Goal: Complete application form

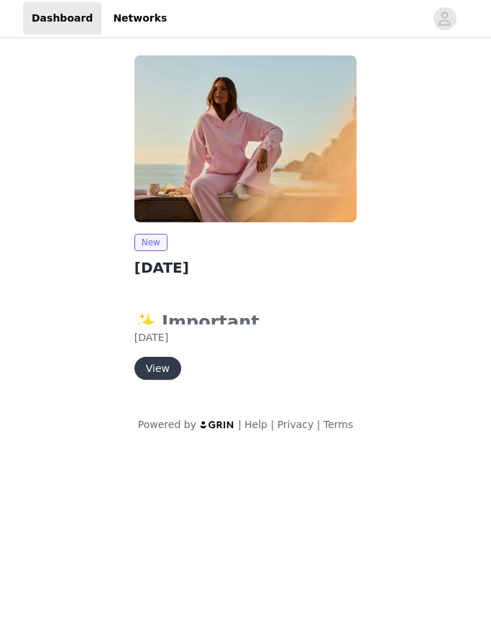
click at [229, 255] on div "New [DATE] ✨ Important Reminders ✨ Submit your order by clicking the "Submit Pr…" at bounding box center [246, 308] width 223 height 146
click at [242, 272] on h2 "[DATE]" at bounding box center [246, 269] width 223 height 22
click at [157, 370] on button "View" at bounding box center [158, 369] width 47 height 23
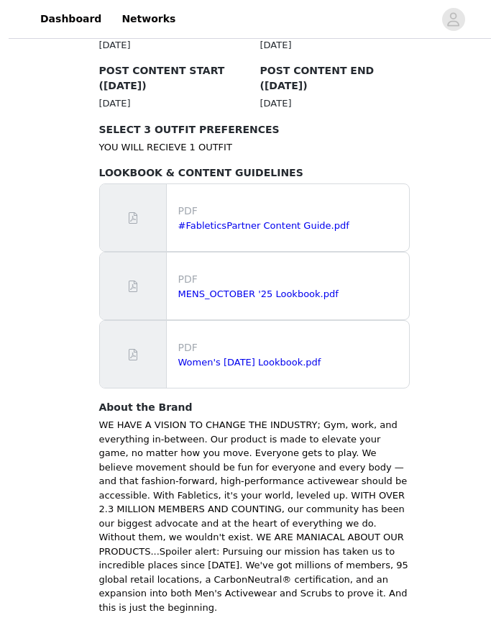
scroll to position [844, 0]
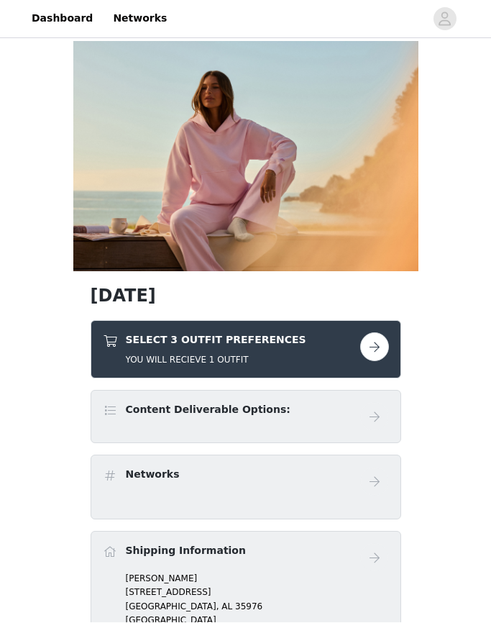
click at [373, 350] on button "button" at bounding box center [374, 347] width 29 height 29
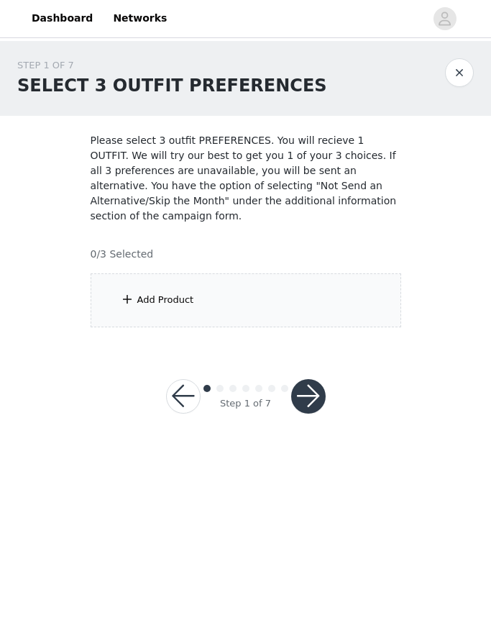
click at [338, 287] on div "Add Product" at bounding box center [246, 301] width 311 height 54
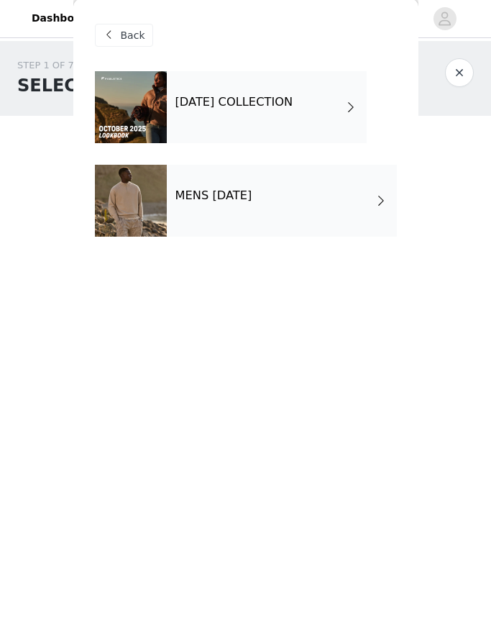
click at [349, 97] on div "[DATE] COLLECTION" at bounding box center [267, 108] width 200 height 72
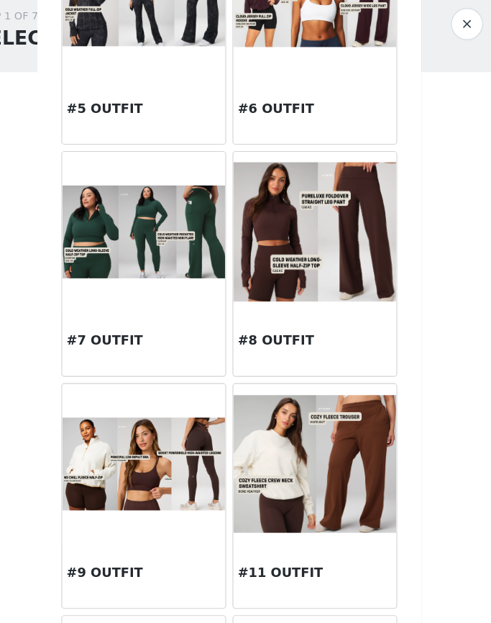
scroll to position [509, 0]
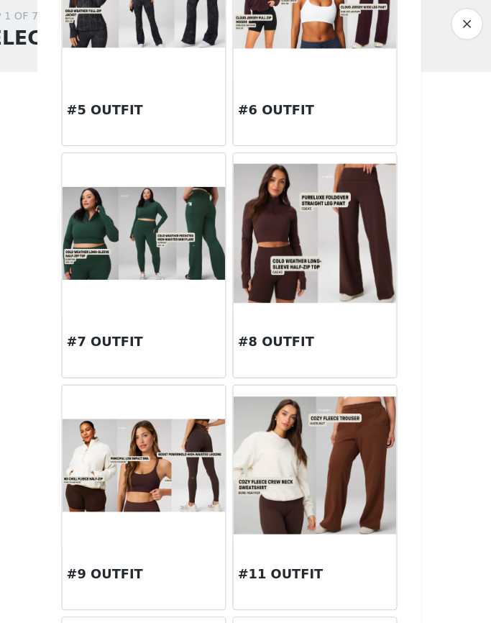
click at [291, 446] on img at bounding box center [323, 471] width 147 height 124
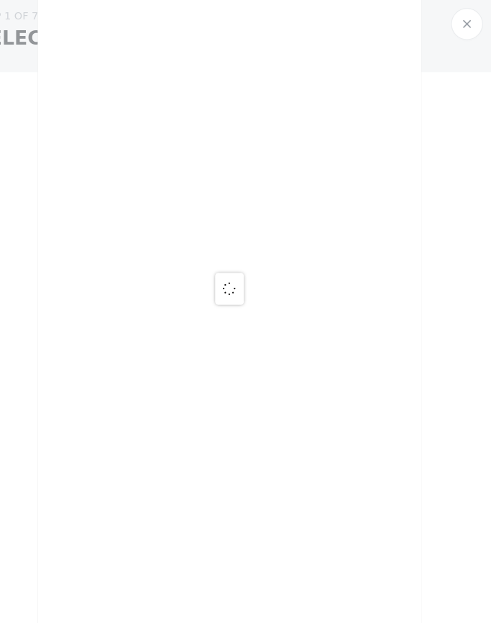
scroll to position [0, 0]
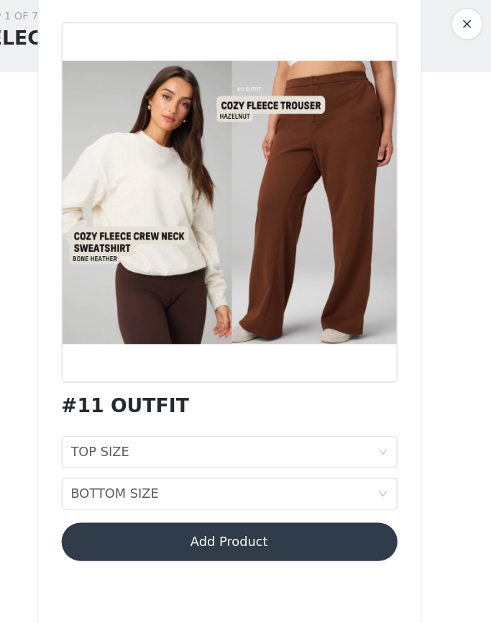
click at [332, 445] on div "TOP SIZE TOP SIZE" at bounding box center [242, 458] width 276 height 27
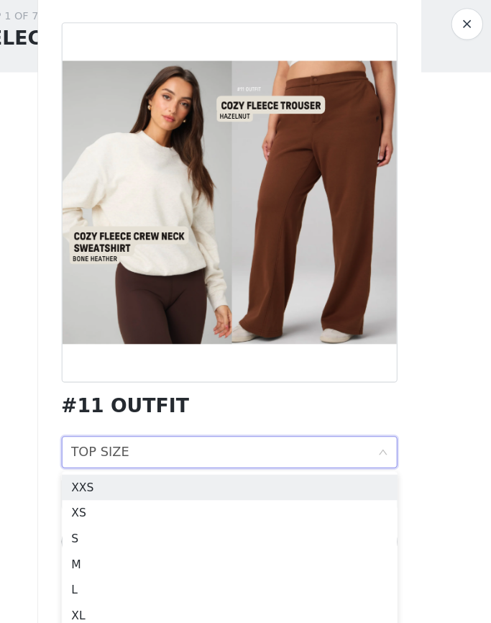
click at [105, 551] on div "M" at bounding box center [246, 559] width 285 height 16
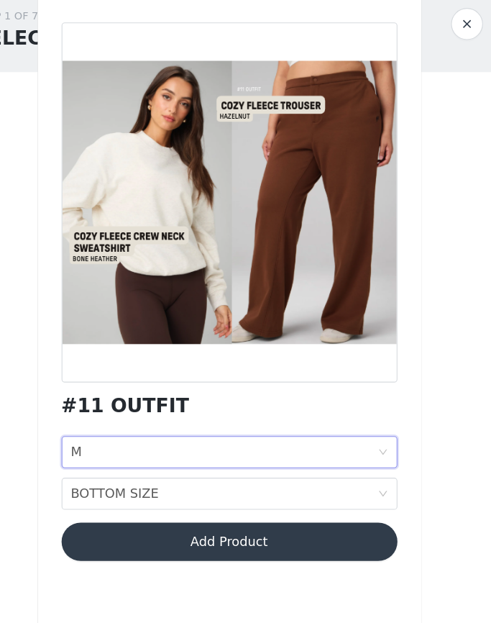
click at [238, 482] on div "BOTTOM SIZE BOTTOM SIZE" at bounding box center [242, 495] width 276 height 27
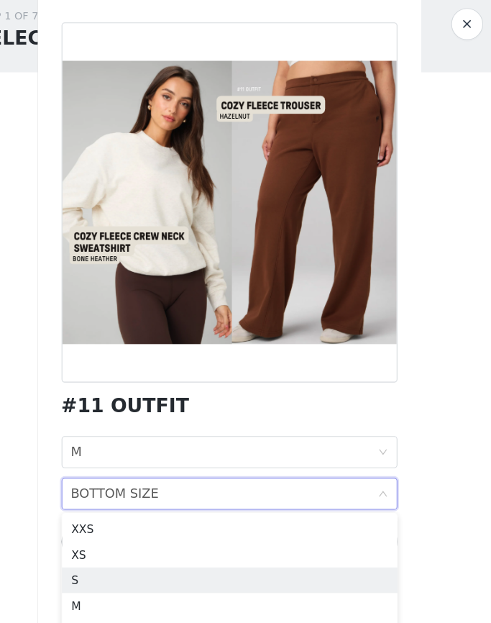
click at [164, 565] on div "S" at bounding box center [246, 573] width 285 height 16
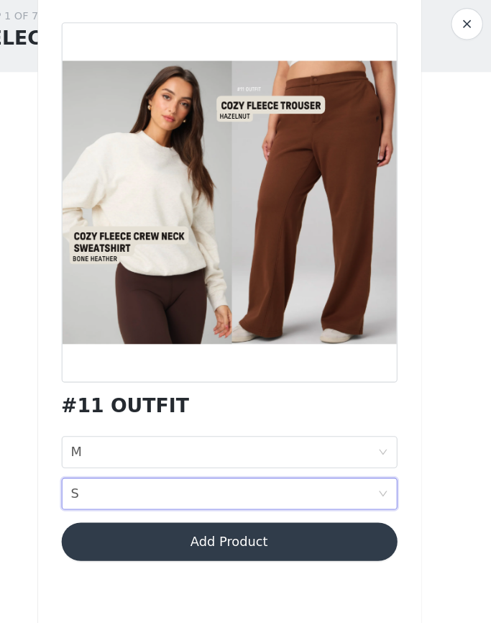
click at [220, 522] on button "Add Product" at bounding box center [246, 539] width 302 height 35
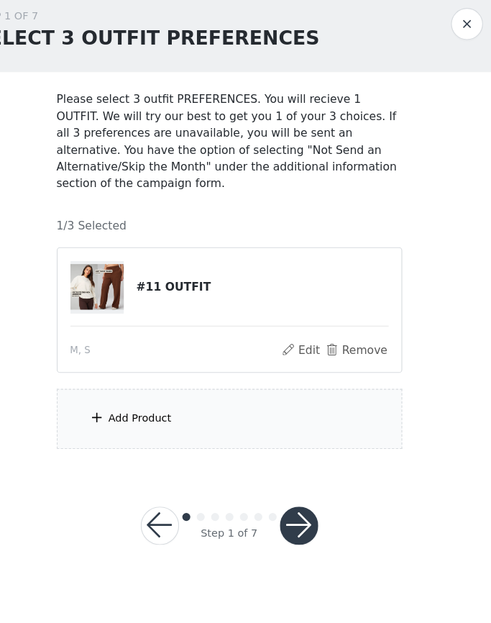
click at [297, 401] on div "Add Product" at bounding box center [246, 428] width 311 height 54
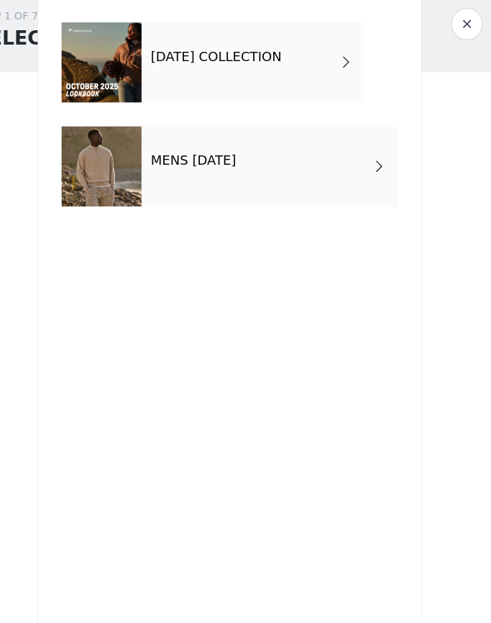
click at [445, 59] on button "button" at bounding box center [459, 73] width 29 height 29
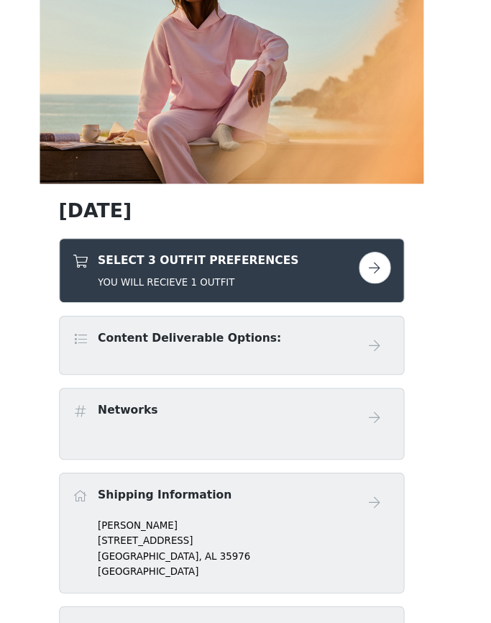
scroll to position [58, 0]
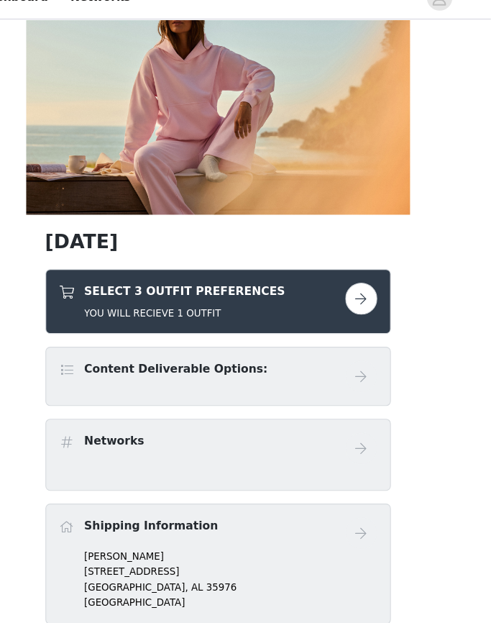
click at [360, 276] on button "button" at bounding box center [374, 290] width 29 height 29
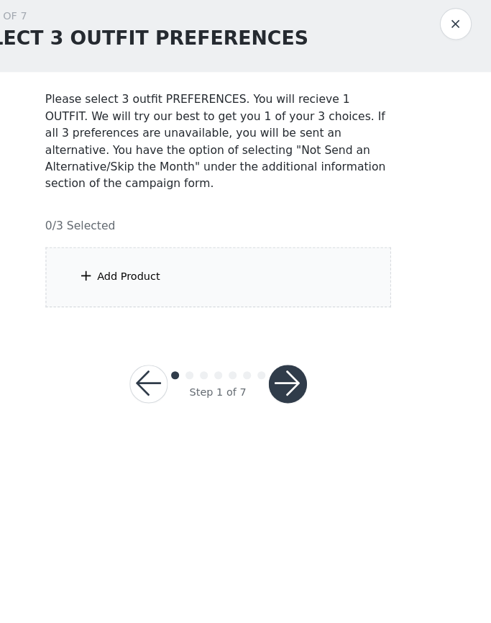
click at [289, 274] on div "Add Product" at bounding box center [246, 301] width 311 height 54
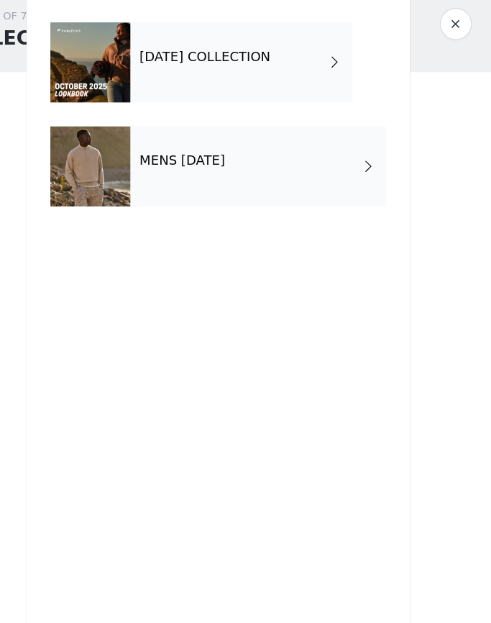
click at [286, 96] on h4 "[DATE] COLLECTION" at bounding box center [235, 102] width 118 height 13
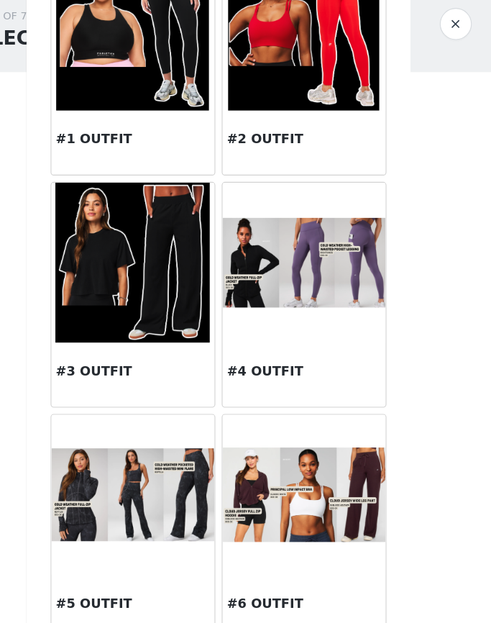
scroll to position [72, 0]
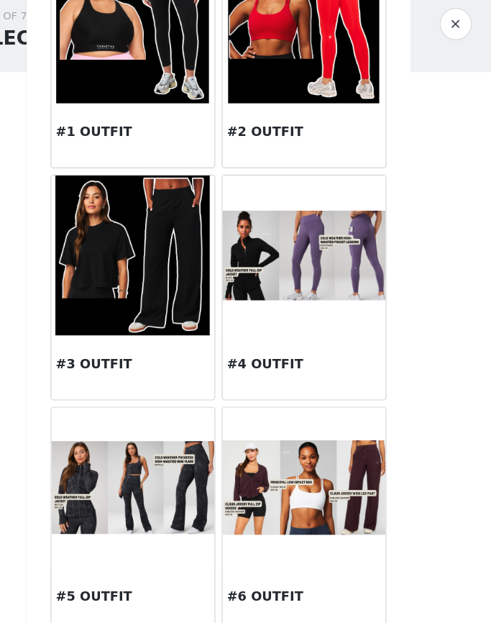
click at [124, 229] on img at bounding box center [169, 281] width 140 height 144
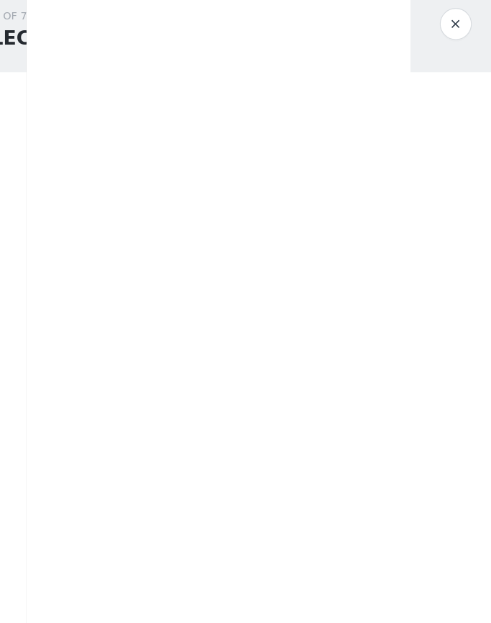
scroll to position [0, 0]
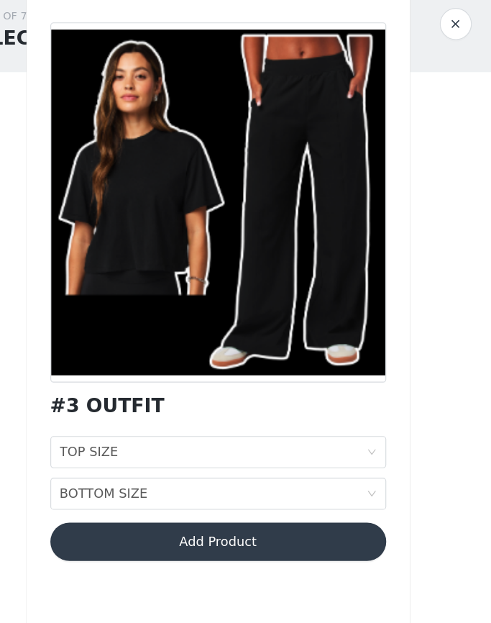
click at [380, 454] on icon "icon: down" at bounding box center [384, 458] width 9 height 9
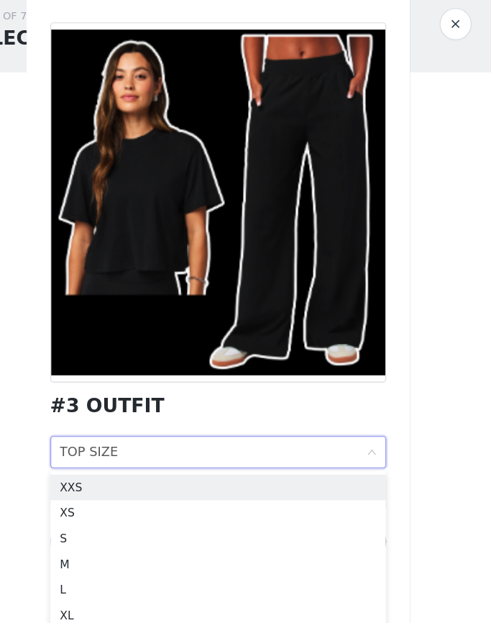
click at [140, 524] on li "S" at bounding box center [246, 535] width 302 height 23
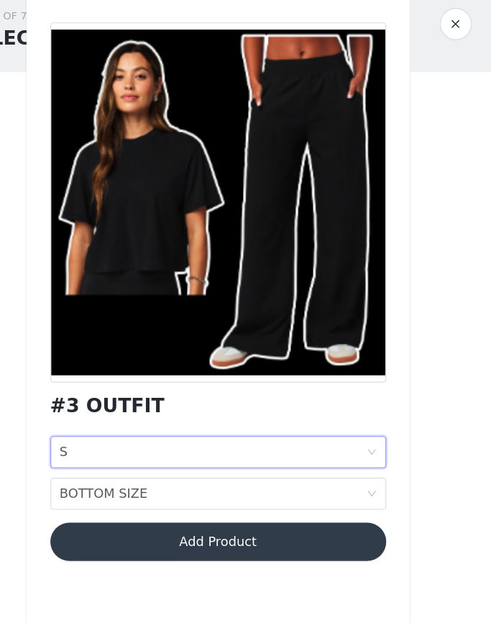
click at [214, 482] on div "BOTTOM SIZE BOTTOM SIZE" at bounding box center [242, 495] width 276 height 27
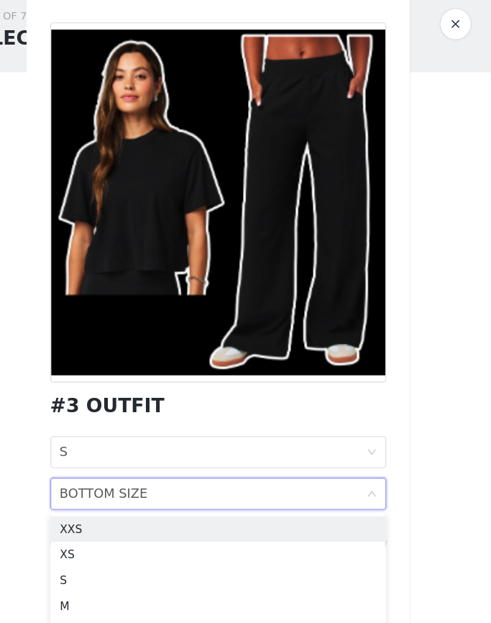
click at [135, 565] on div "S" at bounding box center [246, 573] width 285 height 16
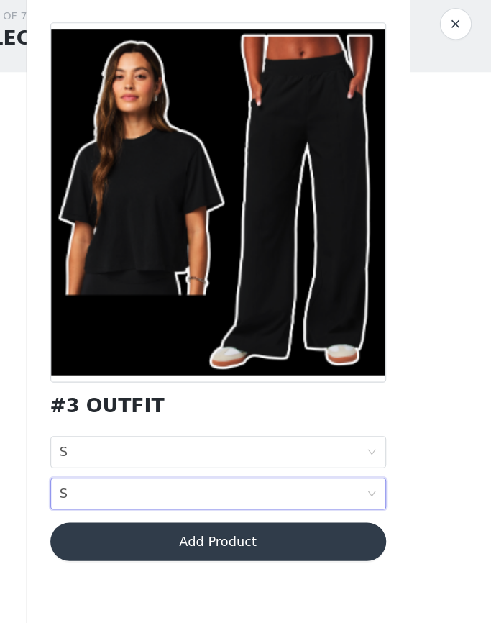
click at [286, 522] on button "Add Product" at bounding box center [246, 539] width 302 height 35
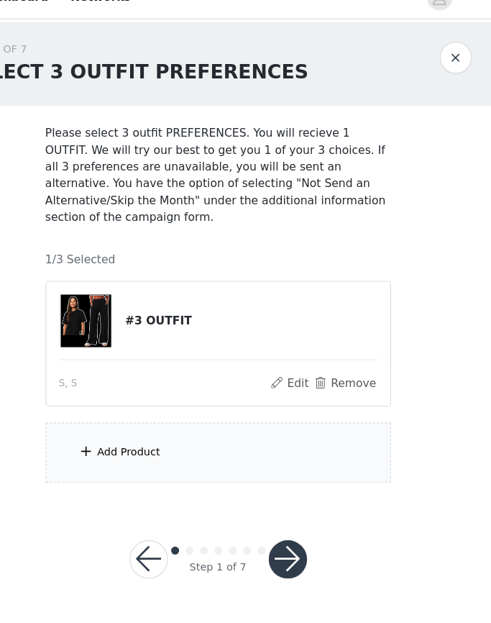
click at [242, 411] on div "Add Product" at bounding box center [246, 428] width 311 height 54
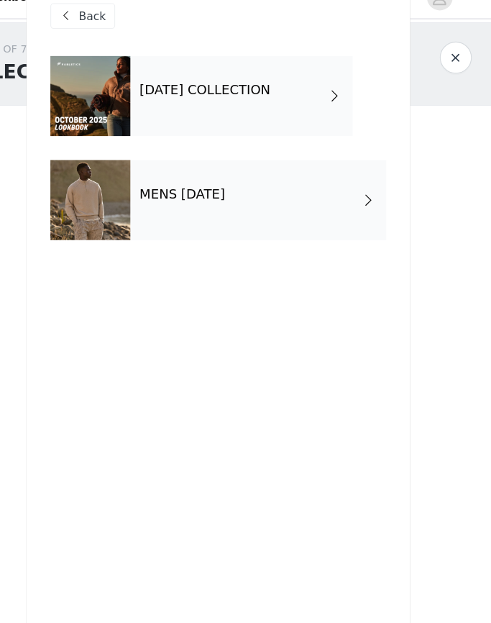
click at [292, 92] on div "[DATE] COLLECTION" at bounding box center [267, 108] width 200 height 72
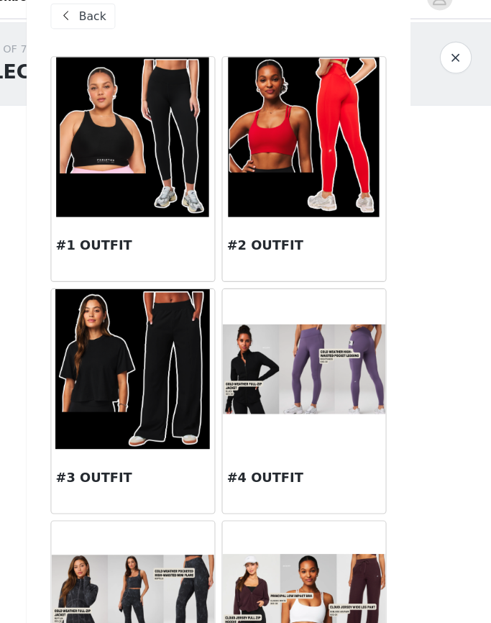
scroll to position [-17, 0]
click at [445, 59] on button "button" at bounding box center [459, 73] width 29 height 29
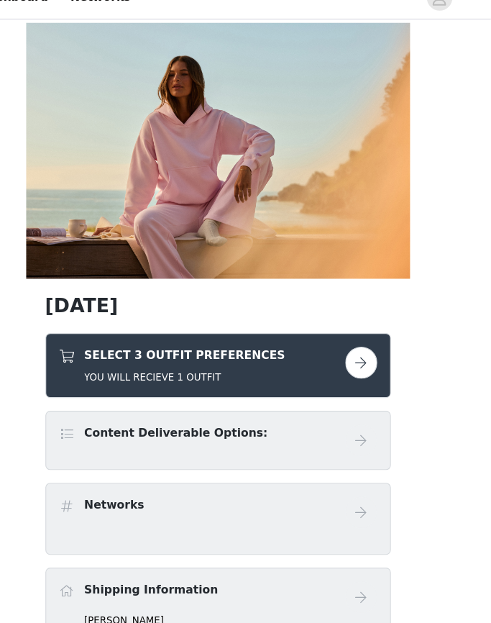
click at [308, 333] on div "SELECT 3 OUTFIT PREFERENCES YOU WILL RECIEVE 1 OUTFIT" at bounding box center [232, 350] width 258 height 34
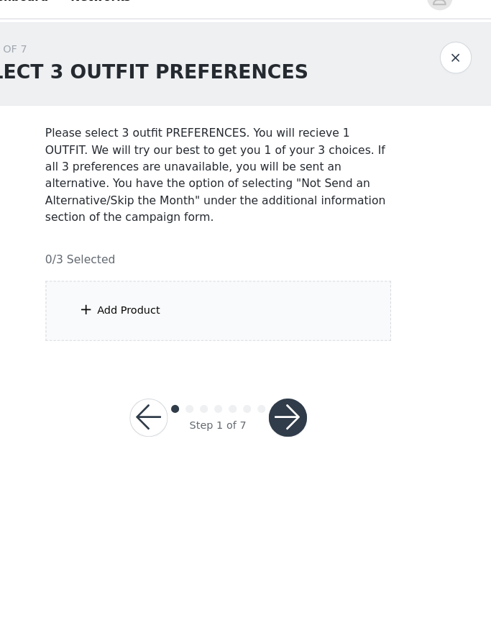
click at [298, 274] on div "Add Product" at bounding box center [246, 301] width 311 height 54
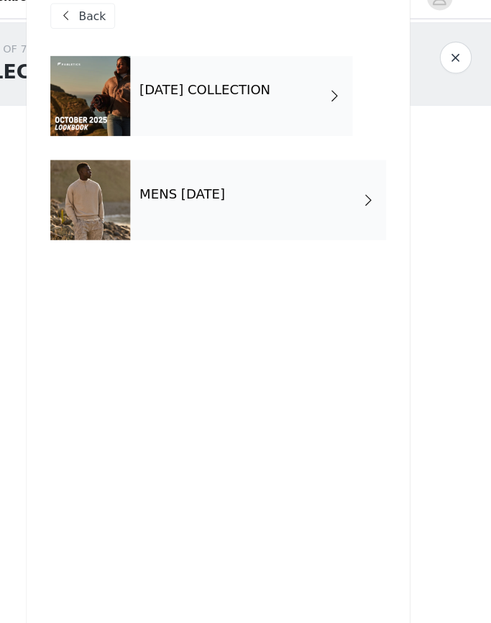
click at [344, 99] on span at bounding box center [351, 107] width 14 height 17
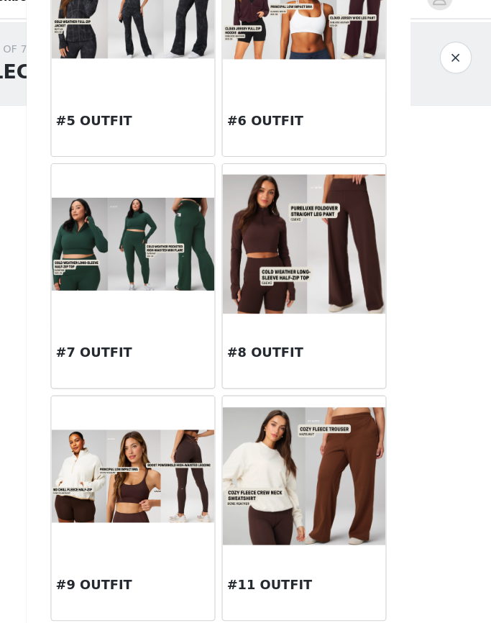
scroll to position [572, 0]
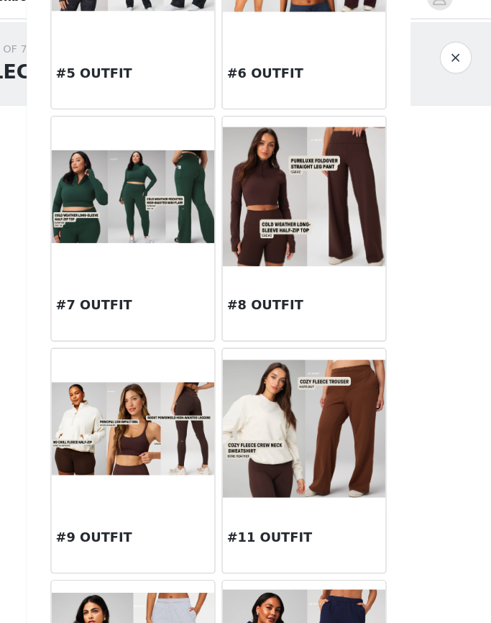
click at [283, 386] on img at bounding box center [323, 407] width 147 height 124
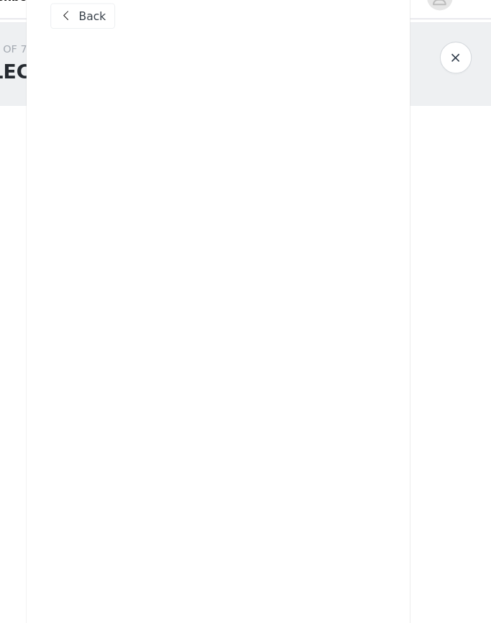
scroll to position [0, 0]
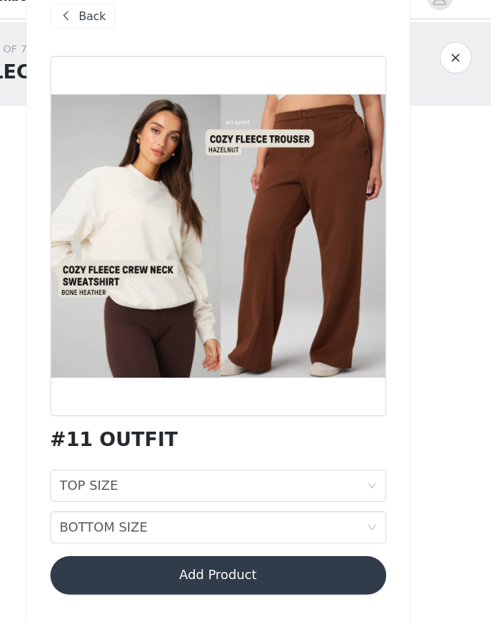
click at [212, 445] on div "TOP SIZE TOP SIZE" at bounding box center [242, 458] width 276 height 27
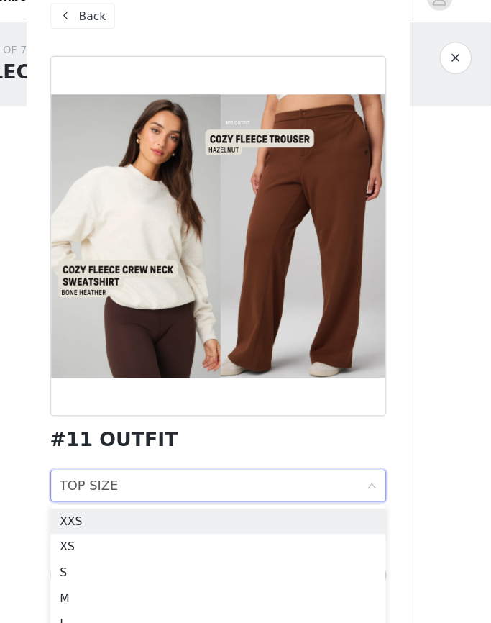
click at [138, 547] on li "M" at bounding box center [246, 558] width 302 height 23
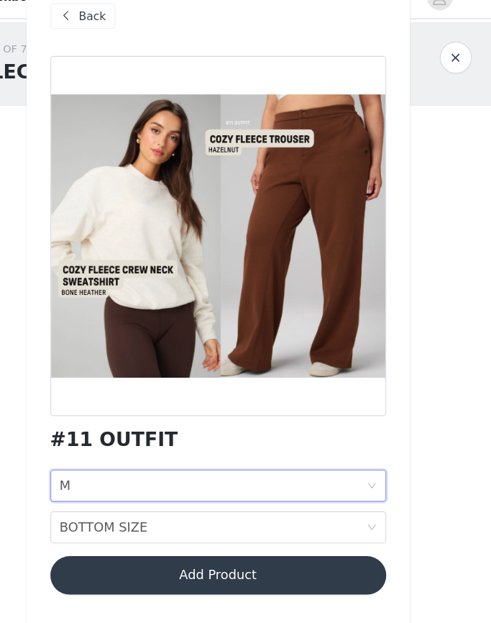
click at [162, 482] on div "BOTTOM SIZE BOTTOM SIZE" at bounding box center [242, 495] width 276 height 27
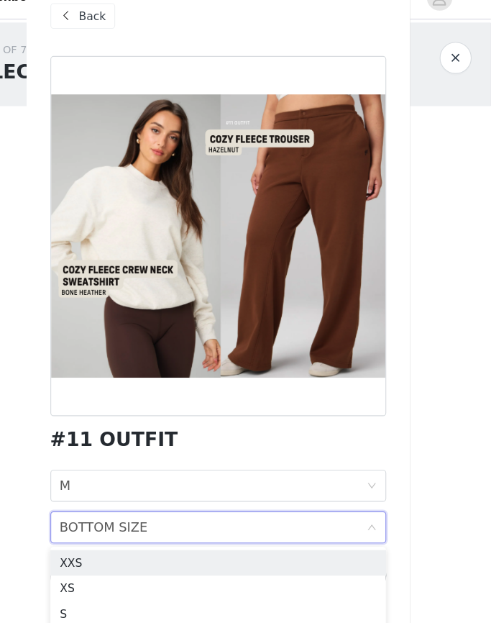
click at [125, 565] on div "S" at bounding box center [246, 573] width 285 height 16
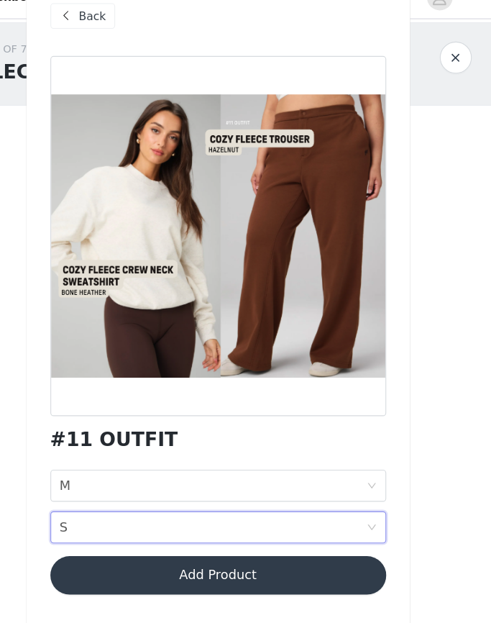
click at [178, 522] on button "Add Product" at bounding box center [246, 539] width 302 height 35
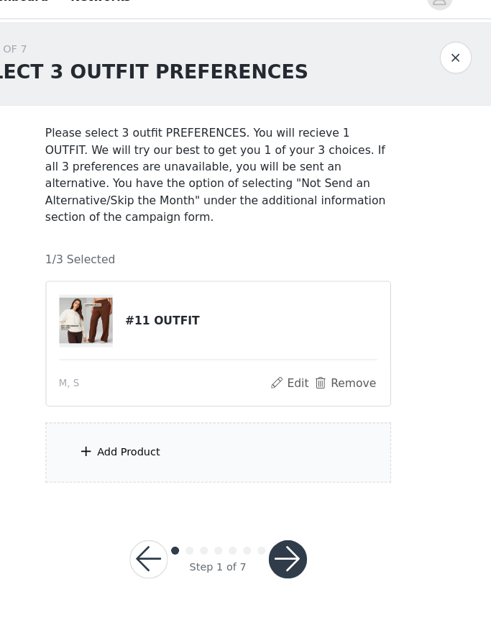
click at [187, 411] on div "Add Product" at bounding box center [246, 428] width 311 height 54
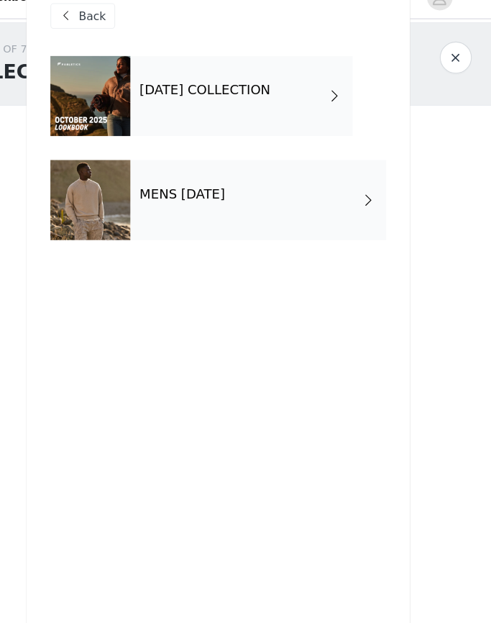
click at [344, 99] on span at bounding box center [351, 107] width 14 height 17
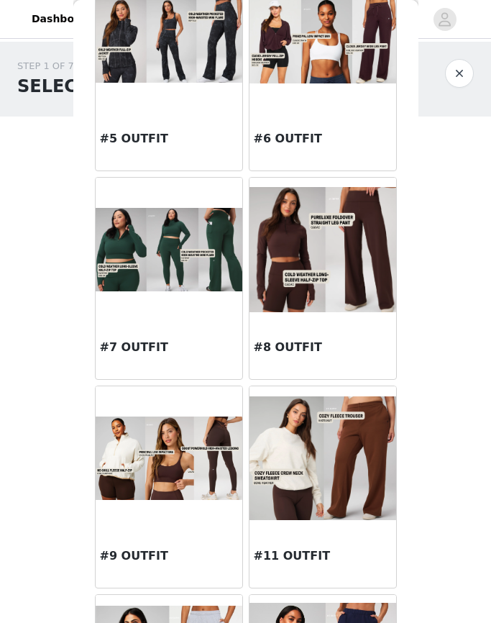
scroll to position [534, 0]
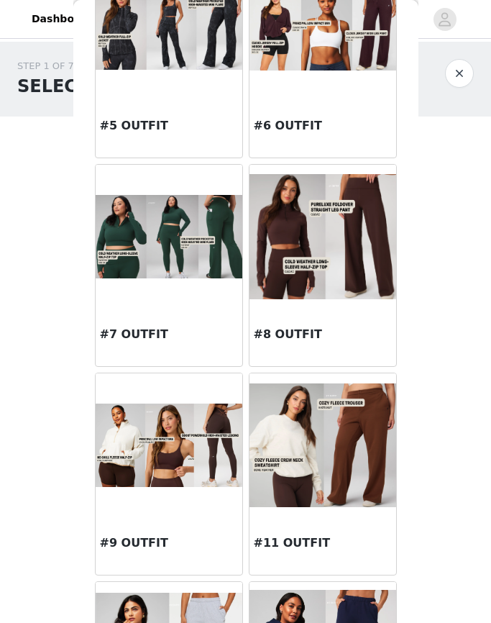
click at [194, 468] on img at bounding box center [169, 445] width 147 height 83
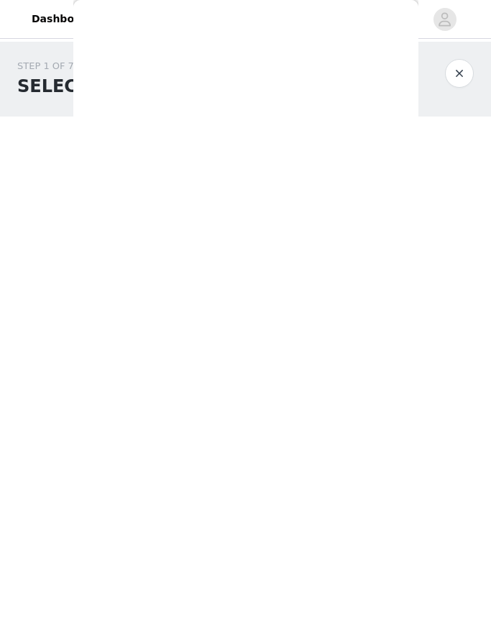
scroll to position [0, 0]
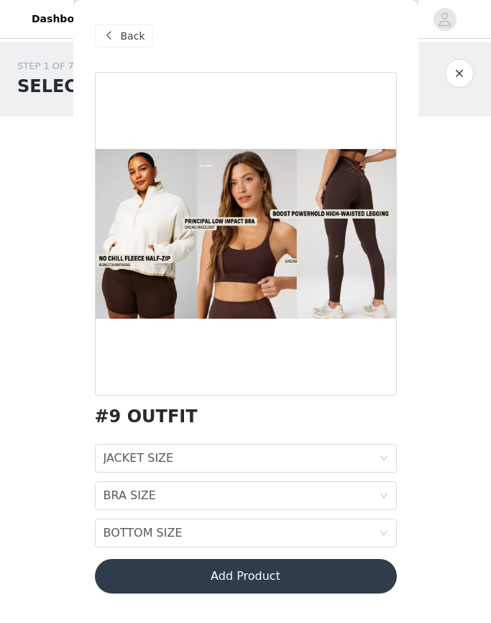
click at [351, 465] on div "JACKET SIZE JACKET SIZE" at bounding box center [242, 458] width 276 height 27
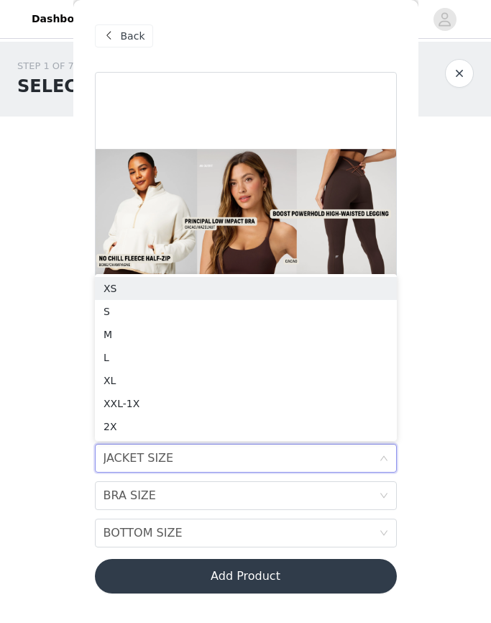
click at [264, 335] on div "M" at bounding box center [246, 335] width 285 height 16
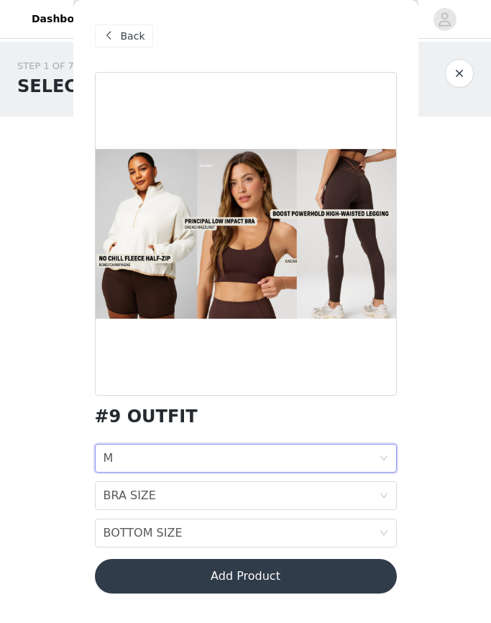
click at [324, 492] on div "BRA SIZE BRA SIZE" at bounding box center [242, 495] width 276 height 27
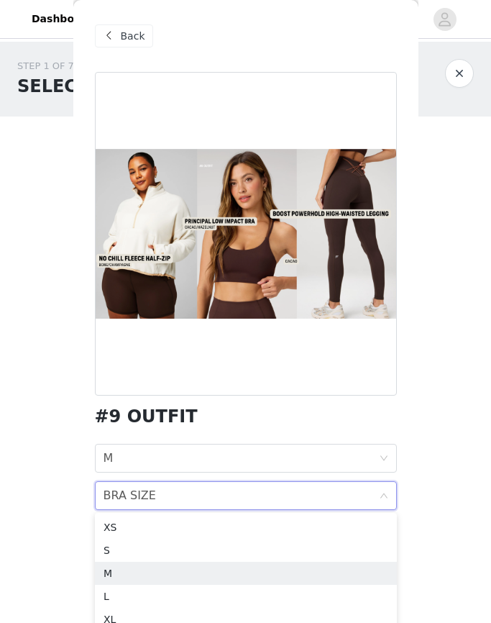
click at [179, 573] on div "M" at bounding box center [246, 573] width 285 height 16
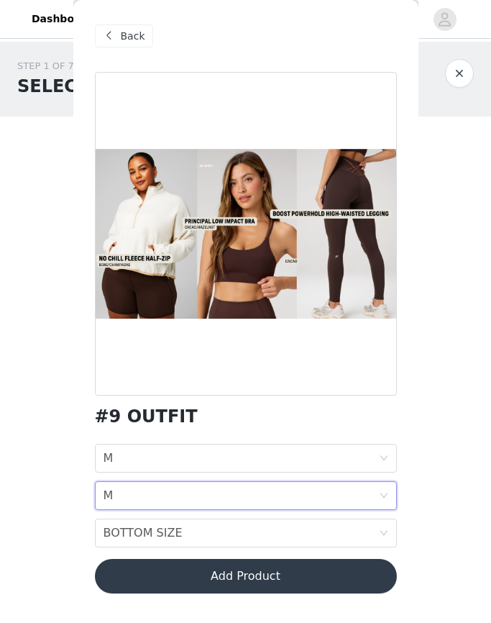
click at [198, 534] on div "BOTTOM SIZE BOTTOM SIZE" at bounding box center [242, 532] width 276 height 27
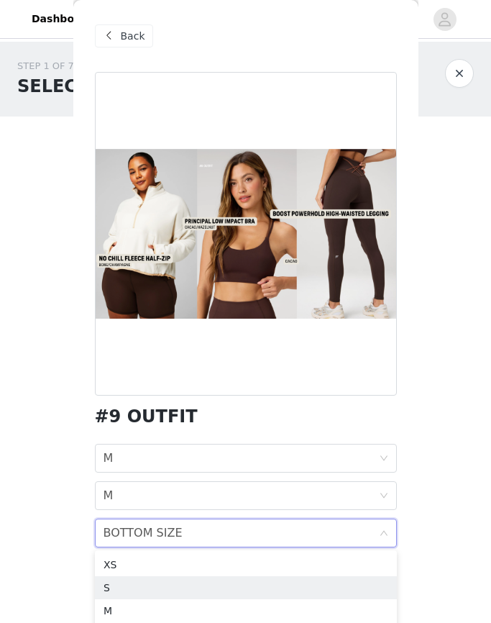
click at [188, 590] on div "S" at bounding box center [246, 588] width 285 height 16
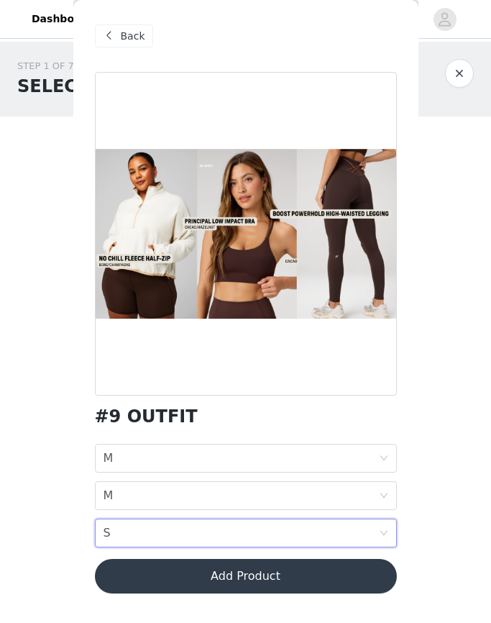
click at [256, 575] on button "Add Product" at bounding box center [246, 576] width 302 height 35
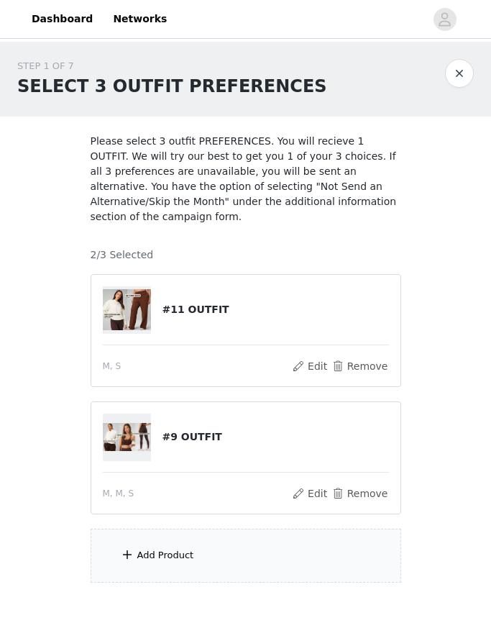
click at [247, 574] on div "Add Product" at bounding box center [246, 556] width 311 height 54
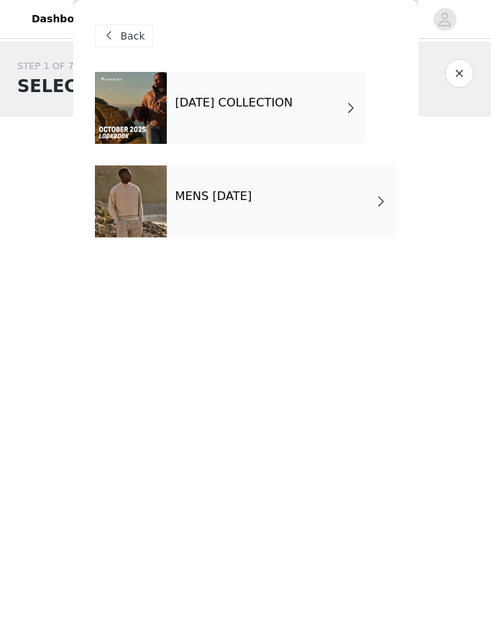
click at [335, 112] on div "[DATE] COLLECTION" at bounding box center [267, 108] width 200 height 72
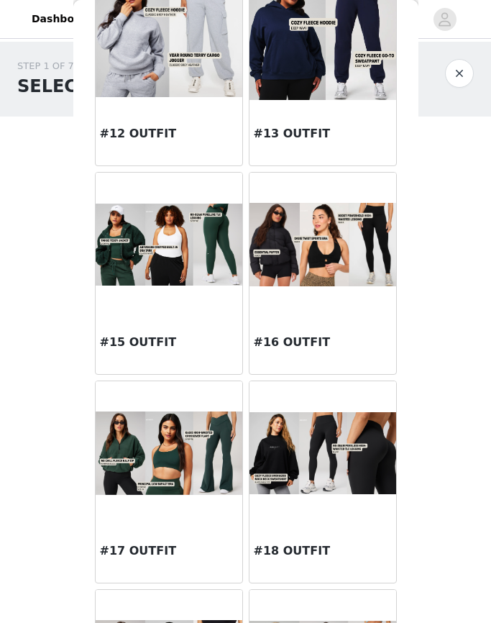
scroll to position [1135, 0]
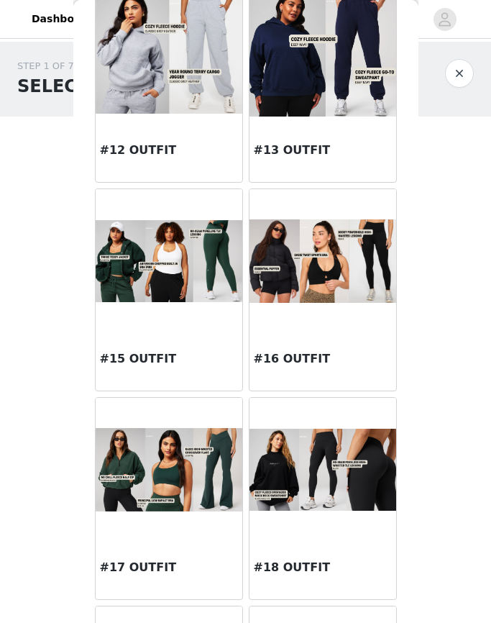
click at [182, 268] on img at bounding box center [169, 261] width 147 height 83
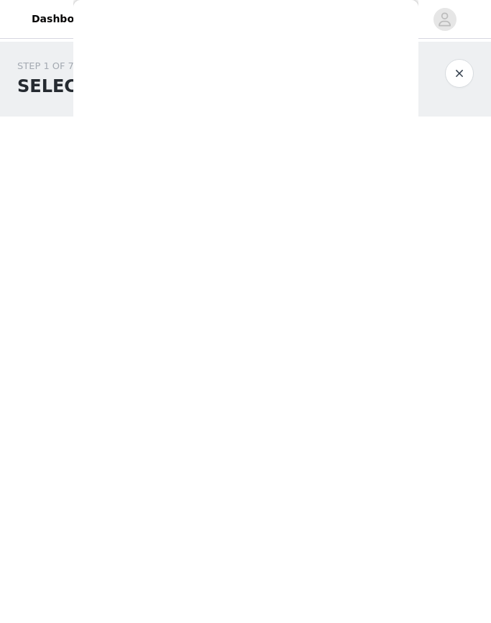
scroll to position [0, 0]
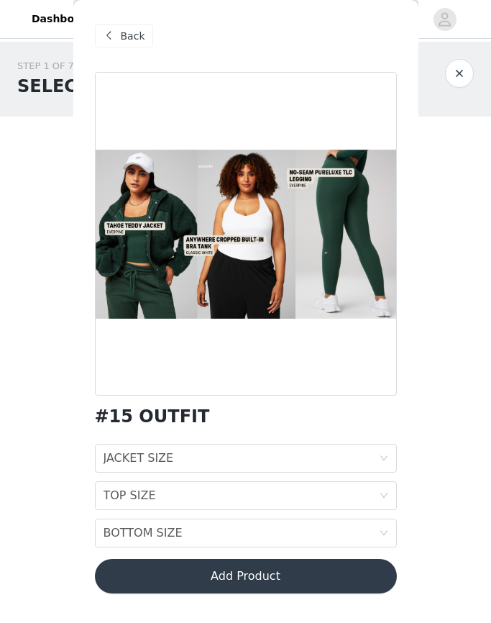
click at [258, 466] on div "JACKET SIZE JACKET SIZE" at bounding box center [242, 458] width 276 height 27
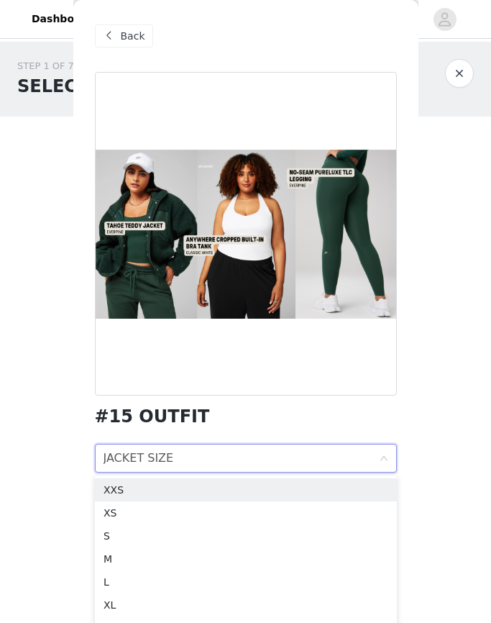
click at [178, 553] on div "M" at bounding box center [246, 559] width 285 height 16
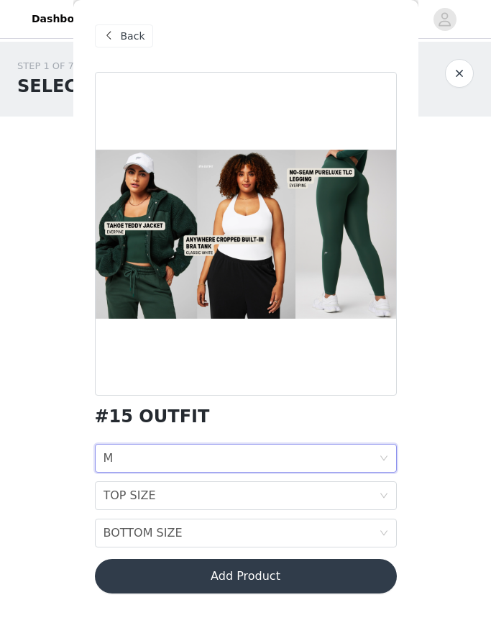
click at [274, 501] on div "TOP SIZE TOP SIZE" at bounding box center [242, 495] width 276 height 27
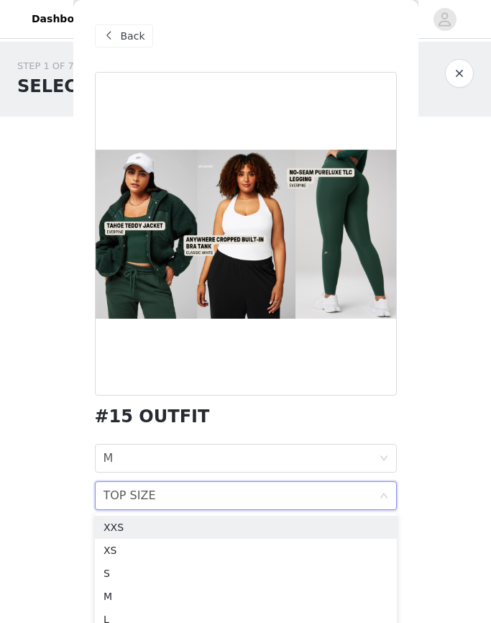
click at [181, 593] on div "M" at bounding box center [246, 596] width 285 height 16
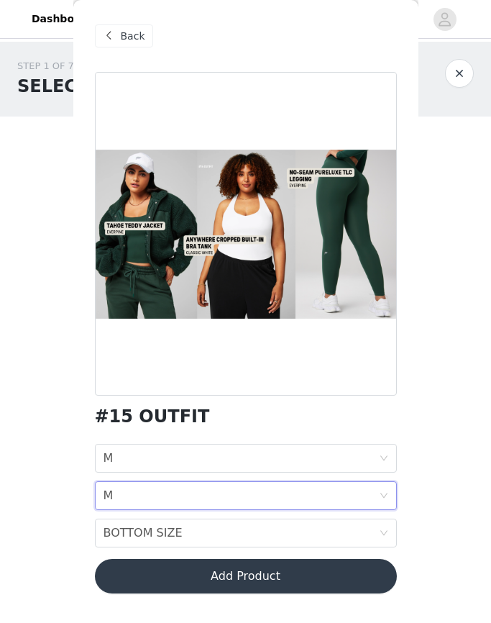
click at [209, 530] on div "BOTTOM SIZE BOTTOM SIZE" at bounding box center [242, 532] width 276 height 27
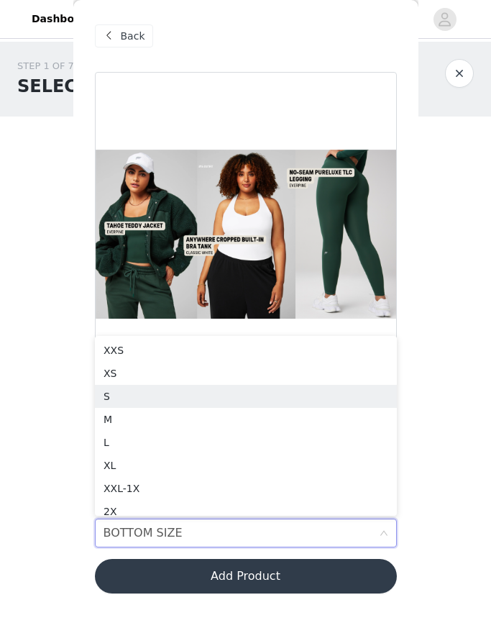
click at [224, 392] on div "S" at bounding box center [246, 396] width 285 height 16
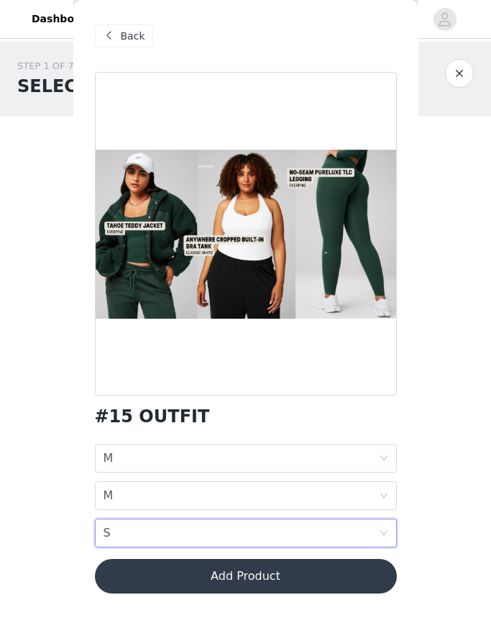
click at [314, 579] on button "Add Product" at bounding box center [246, 576] width 302 height 35
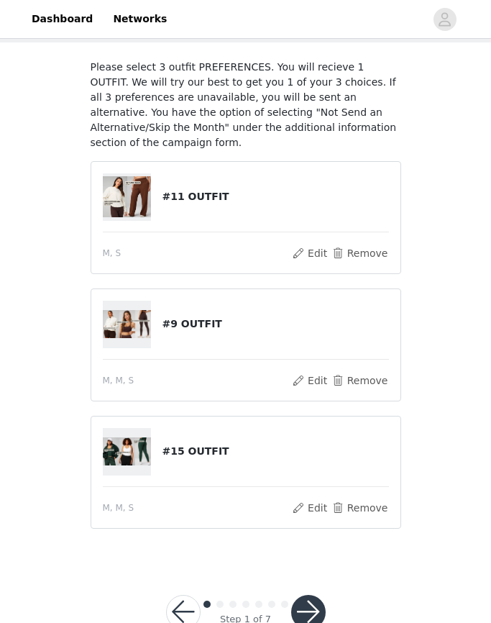
scroll to position [76, 0]
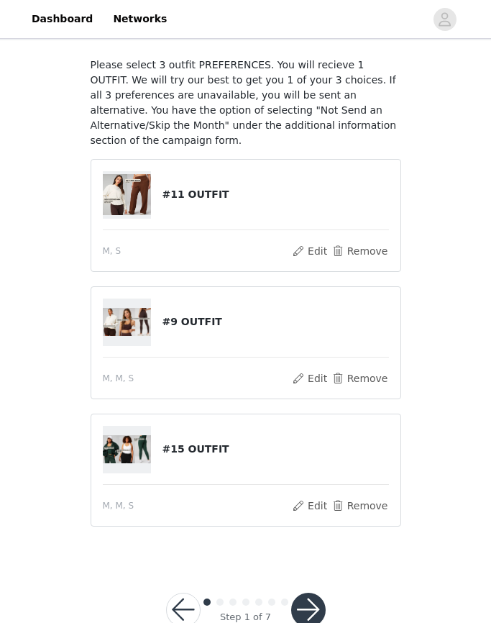
click at [313, 606] on button "button" at bounding box center [308, 610] width 35 height 35
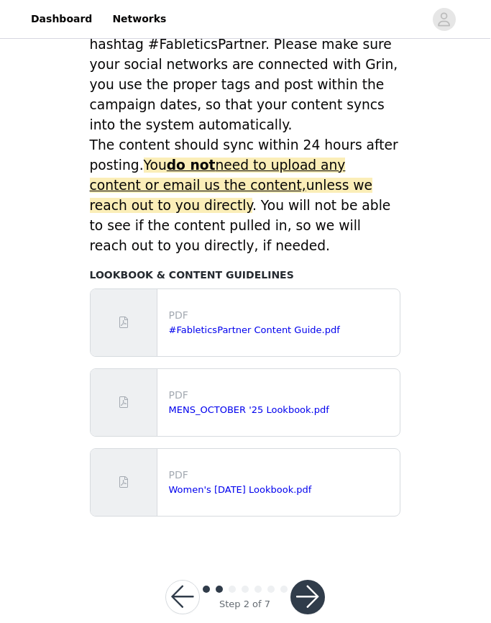
scroll to position [589, 0]
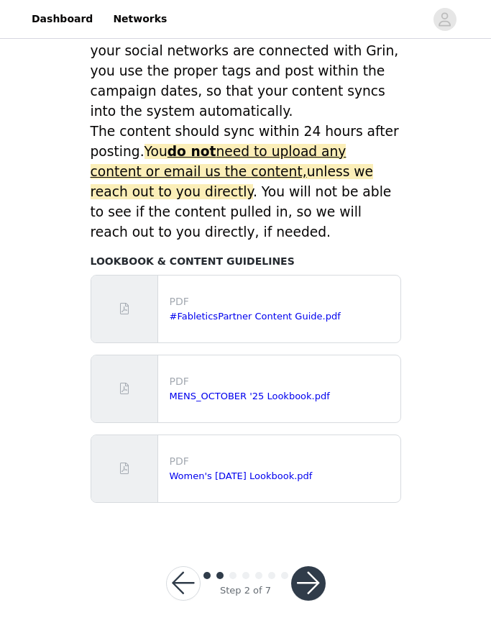
click at [315, 585] on button "button" at bounding box center [308, 583] width 35 height 35
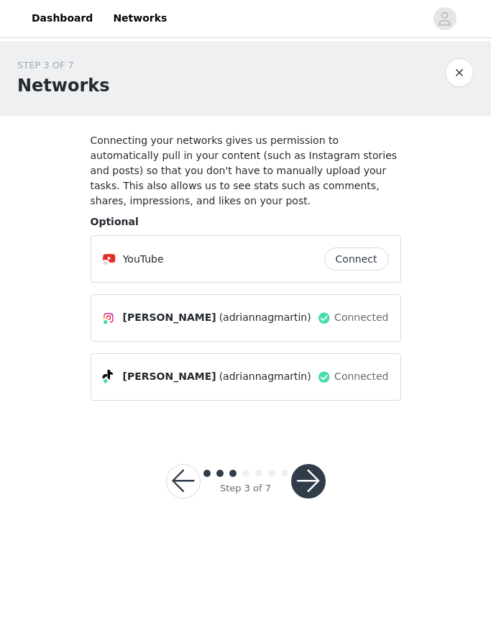
click at [315, 486] on button "button" at bounding box center [308, 482] width 35 height 35
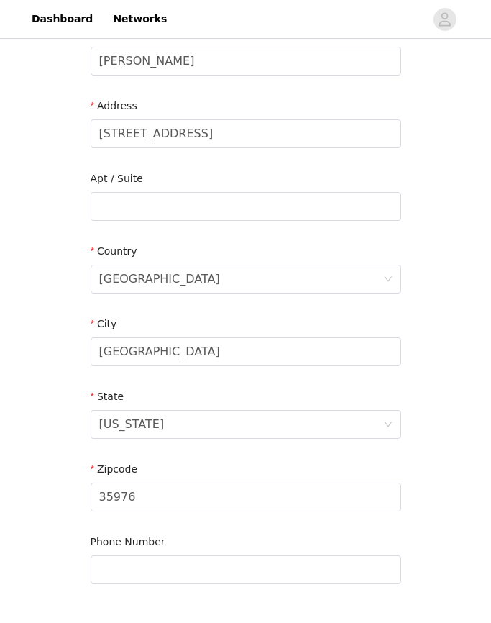
scroll to position [346, 0]
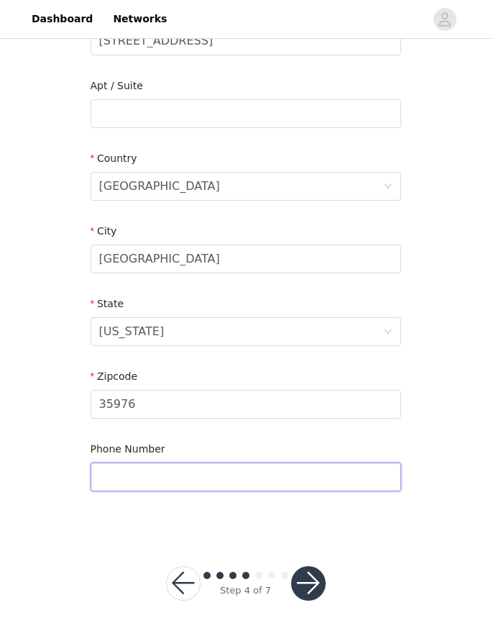
click at [346, 482] on input "text" at bounding box center [246, 477] width 311 height 29
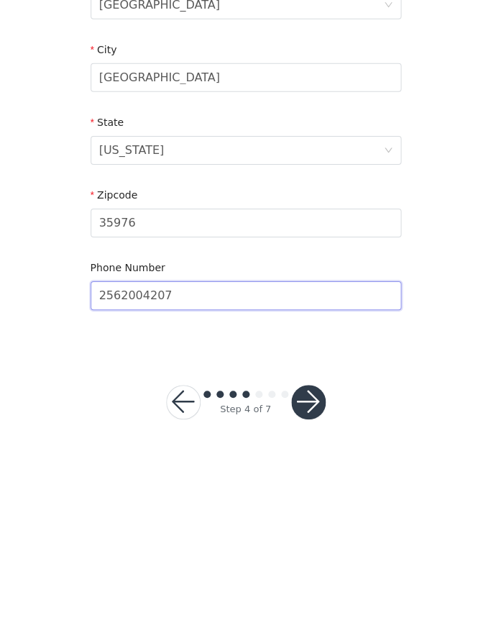
type input "2562004207"
click at [308, 555] on button "button" at bounding box center [308, 572] width 35 height 35
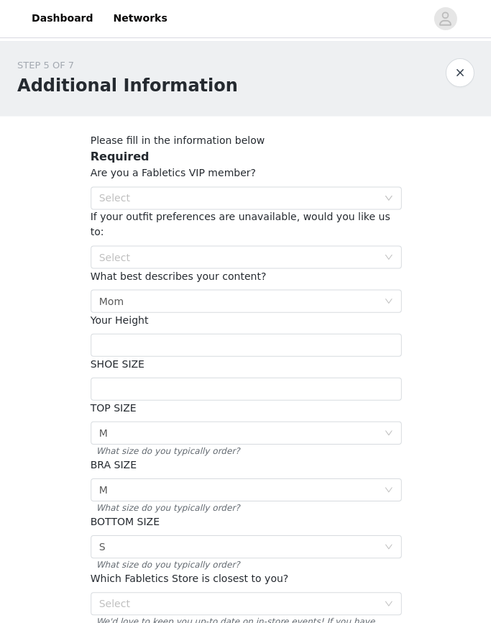
click at [364, 191] on div "Select" at bounding box center [238, 198] width 278 height 14
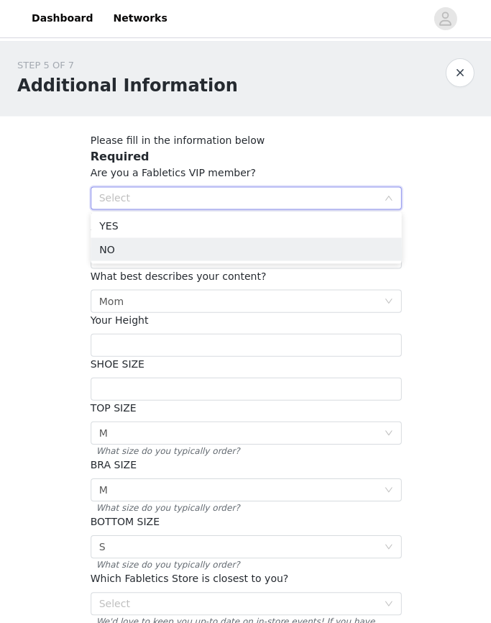
click at [297, 259] on li "NO" at bounding box center [246, 249] width 311 height 23
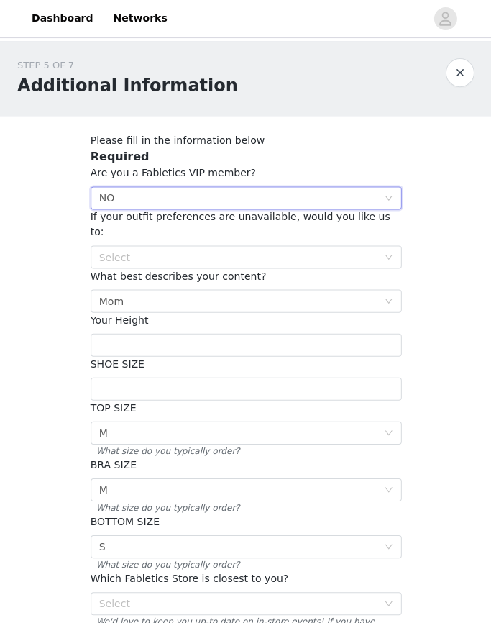
click at [349, 250] on div "Select" at bounding box center [238, 257] width 278 height 14
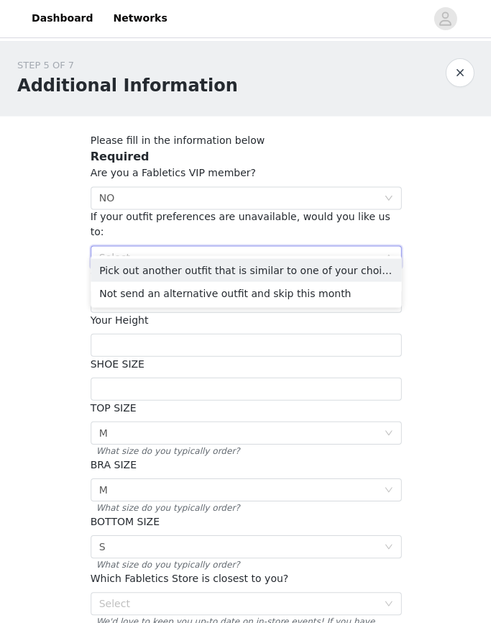
click at [301, 271] on li "Pick out another outfit that is similar to one of your choices" at bounding box center [246, 270] width 311 height 23
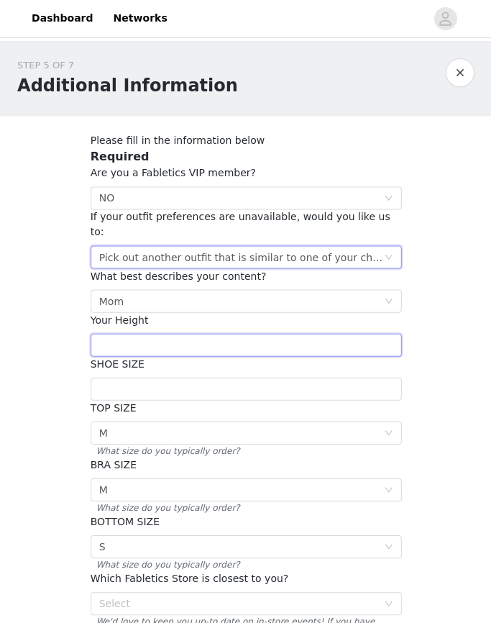
click at [230, 337] on input "text" at bounding box center [246, 345] width 311 height 23
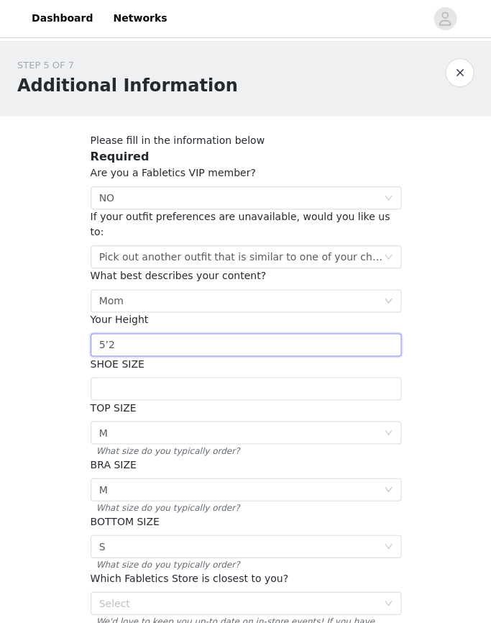
type input "5’2"
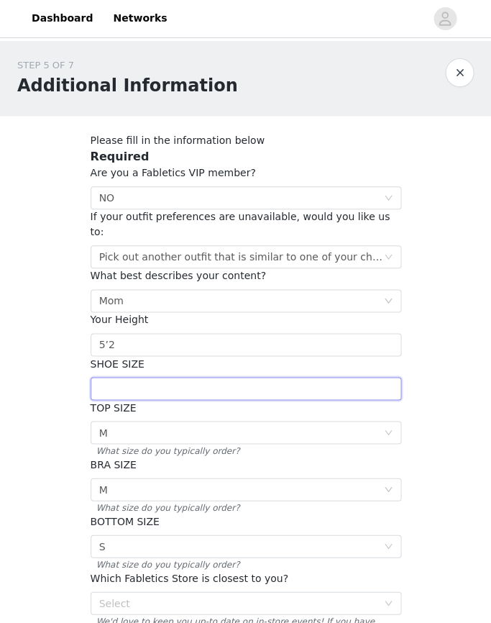
click at [207, 378] on input "text" at bounding box center [246, 389] width 311 height 23
type input "8"
click at [201, 422] on div "Select M" at bounding box center [241, 433] width 284 height 22
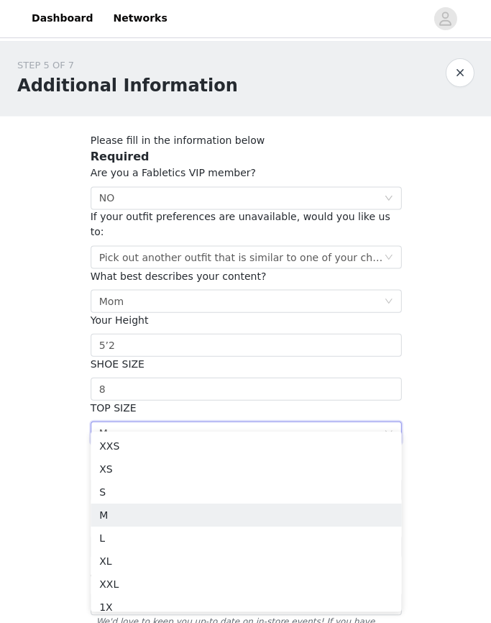
click at [55, 481] on div "STEP 5 OF 7 Additional Information Please fill in the information below Require…" at bounding box center [245, 364] width 491 height 645
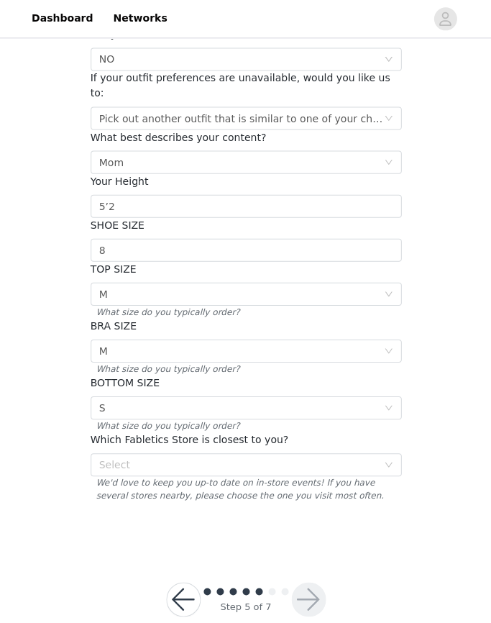
scroll to position [139, 0]
click at [336, 458] on div "Select" at bounding box center [238, 465] width 278 height 14
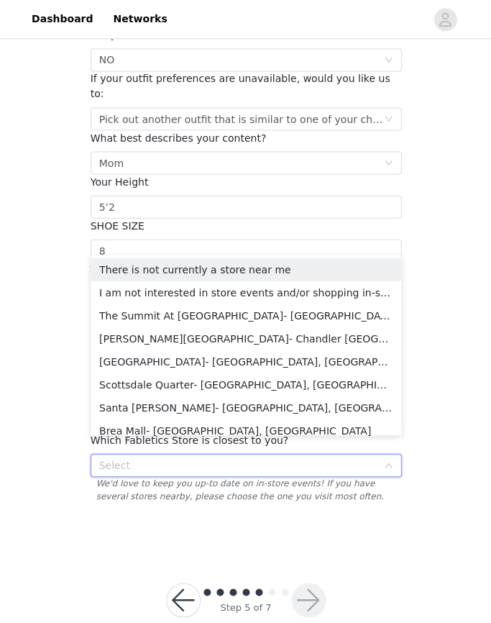
scroll to position [0, 0]
click at [245, 266] on li "There is not currently a store near me" at bounding box center [246, 269] width 311 height 23
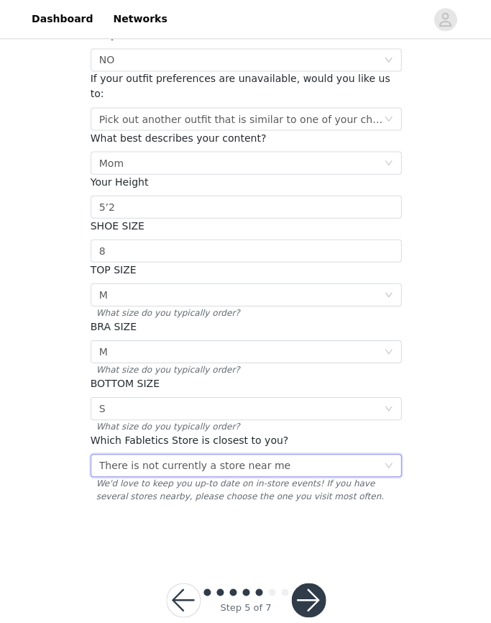
click at [315, 582] on button "button" at bounding box center [308, 599] width 35 height 35
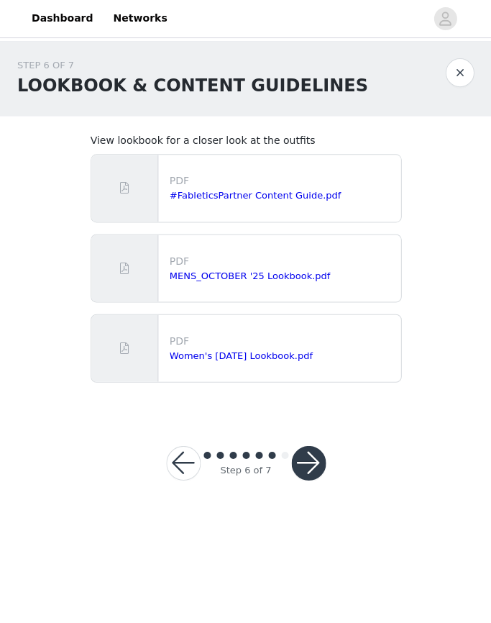
click at [319, 465] on button "button" at bounding box center [308, 463] width 35 height 35
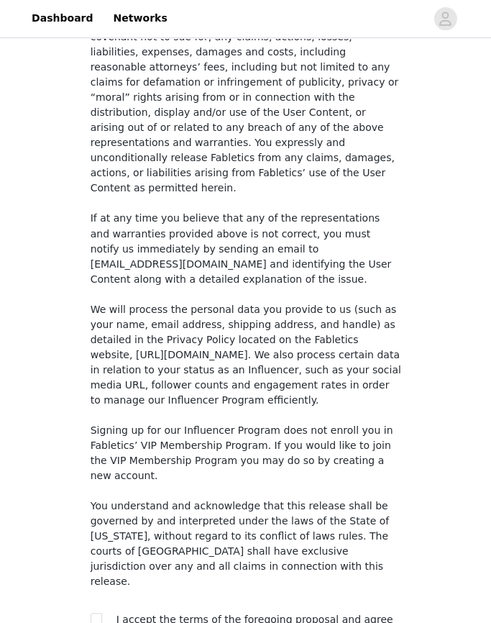
scroll to position [997, 0]
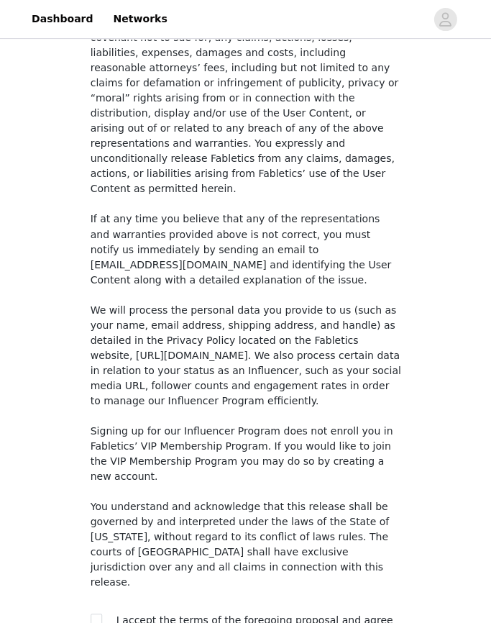
click at [91, 613] on input "checkbox" at bounding box center [96, 618] width 10 height 10
checkbox input "true"
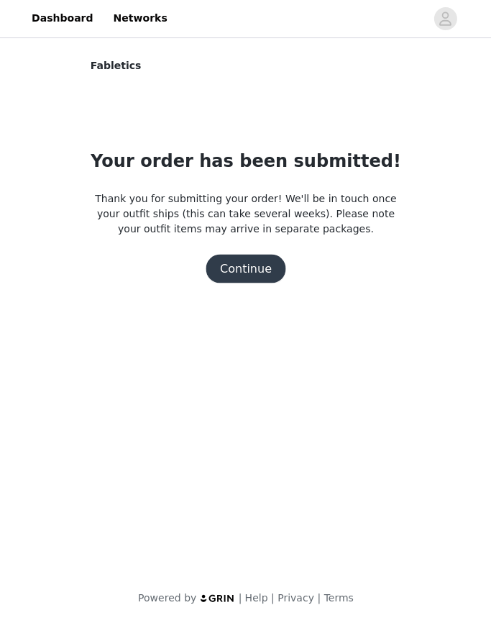
click at [254, 272] on button "Continue" at bounding box center [246, 269] width 81 height 29
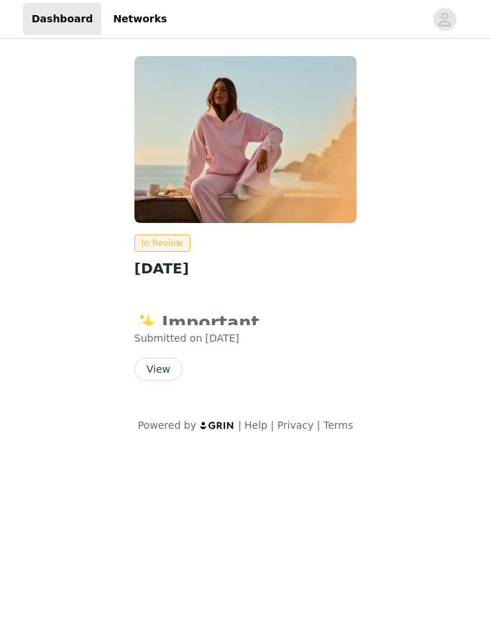
click at [142, 20] on link "Networks" at bounding box center [139, 19] width 71 height 32
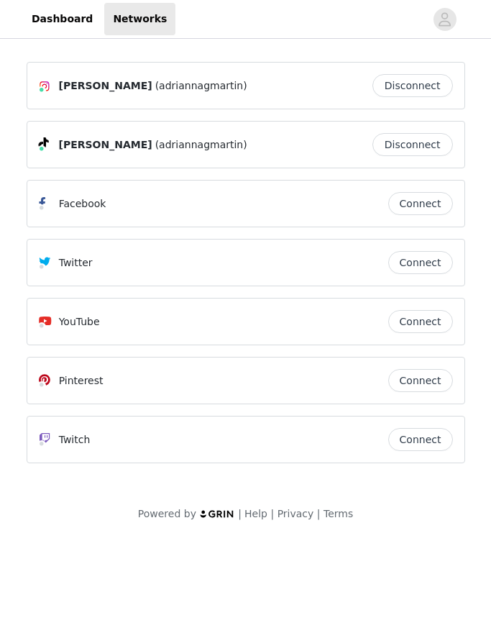
click at [450, 17] on icon "avatar" at bounding box center [445, 19] width 14 height 23
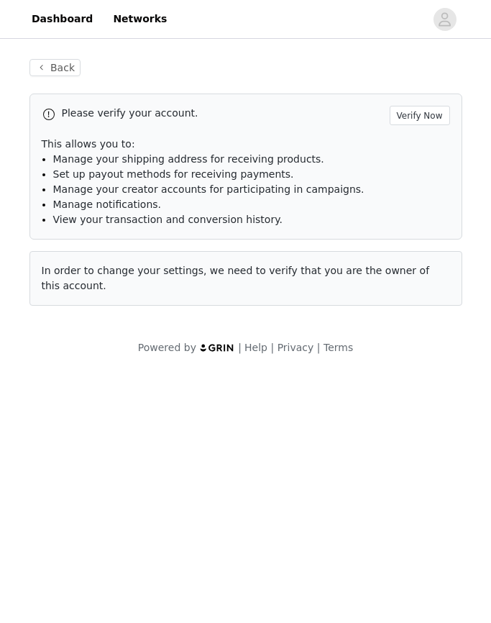
click at [60, 59] on button "Back" at bounding box center [55, 67] width 52 height 17
click at [58, 69] on button "Back" at bounding box center [55, 67] width 52 height 17
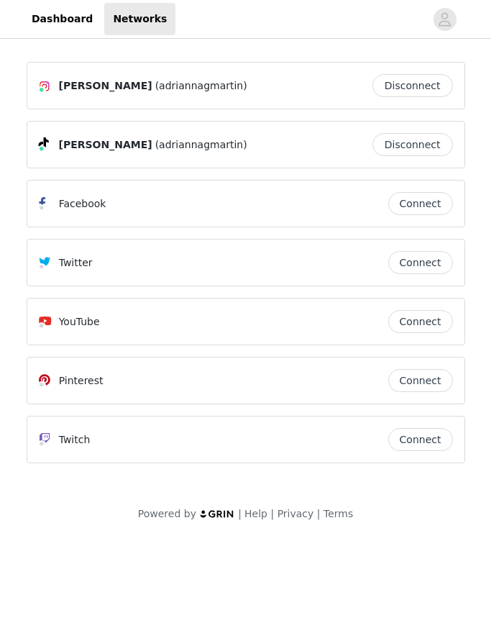
click at [447, 15] on icon "avatar" at bounding box center [446, 19] width 12 height 14
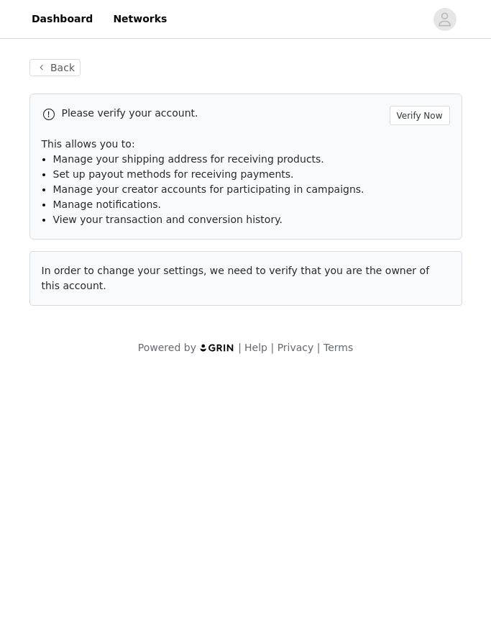
click at [428, 113] on button "Verify Now" at bounding box center [420, 115] width 60 height 19
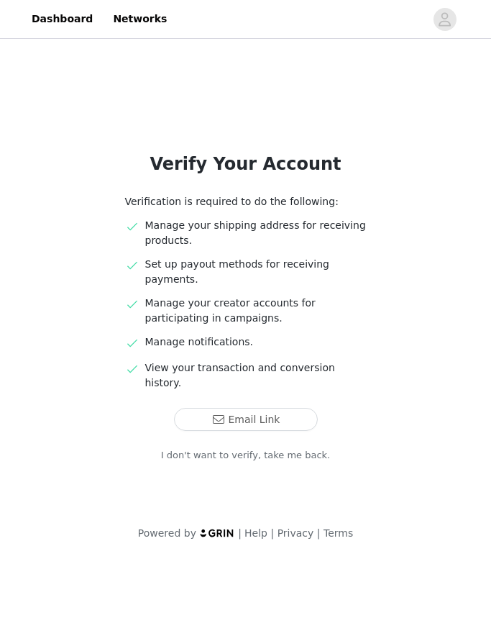
click at [265, 408] on button "Email Link" at bounding box center [246, 419] width 144 height 23
